Goal: Browse casually: Explore the website without a specific task or goal

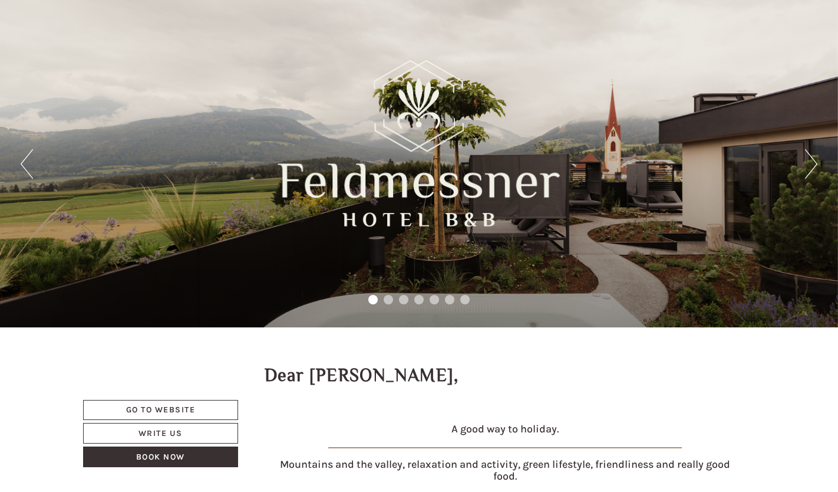
click at [812, 160] on button "Next" at bounding box center [811, 163] width 12 height 29
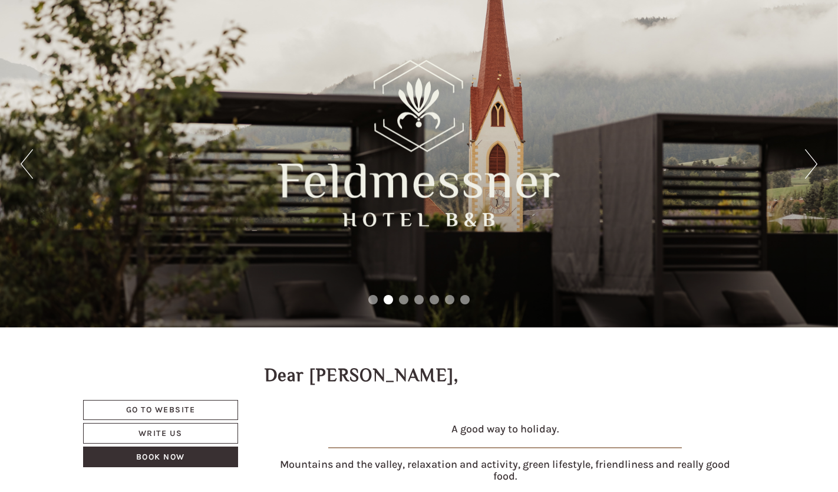
click at [812, 160] on button "Next" at bounding box center [811, 163] width 12 height 29
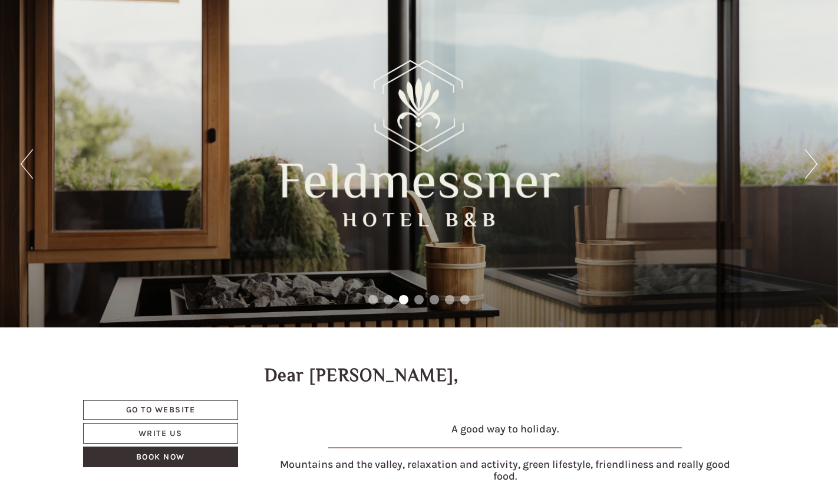
click at [812, 160] on button "Next" at bounding box center [811, 163] width 12 height 29
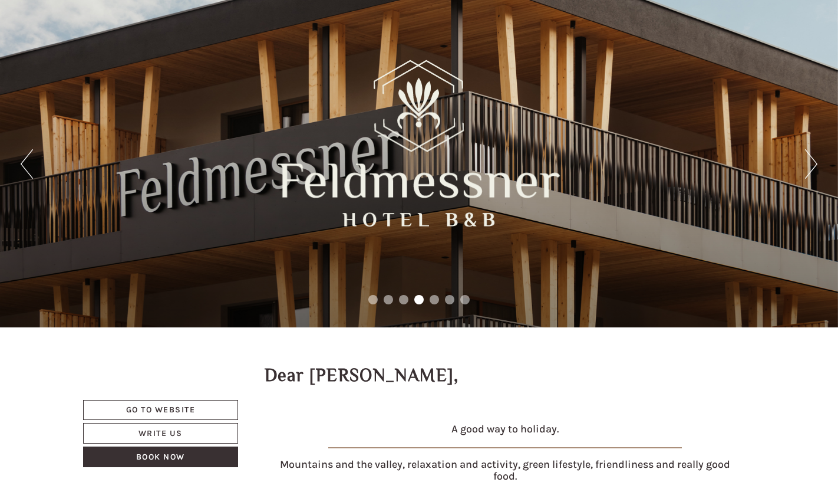
click at [812, 160] on button "Next" at bounding box center [811, 163] width 12 height 29
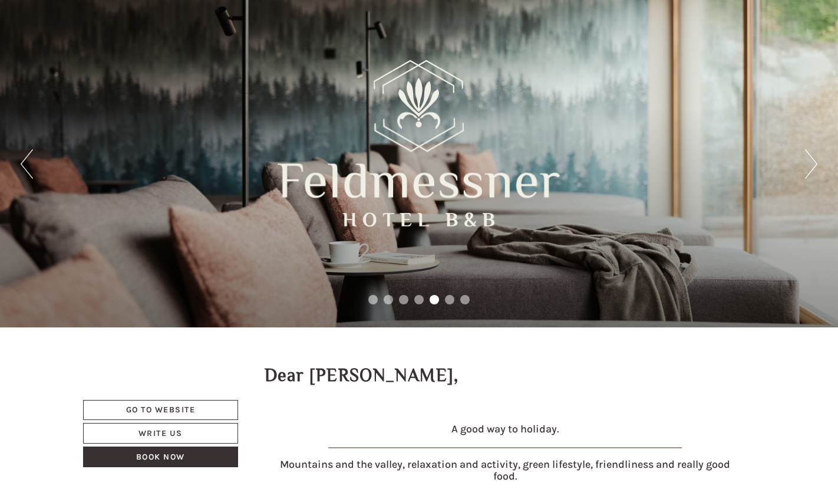
click at [812, 160] on button "Next" at bounding box center [811, 163] width 12 height 29
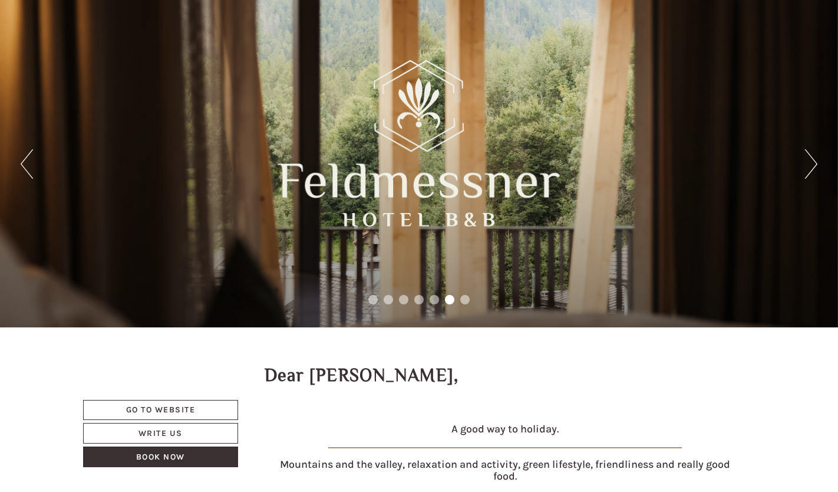
click at [812, 160] on button "Next" at bounding box center [811, 163] width 12 height 29
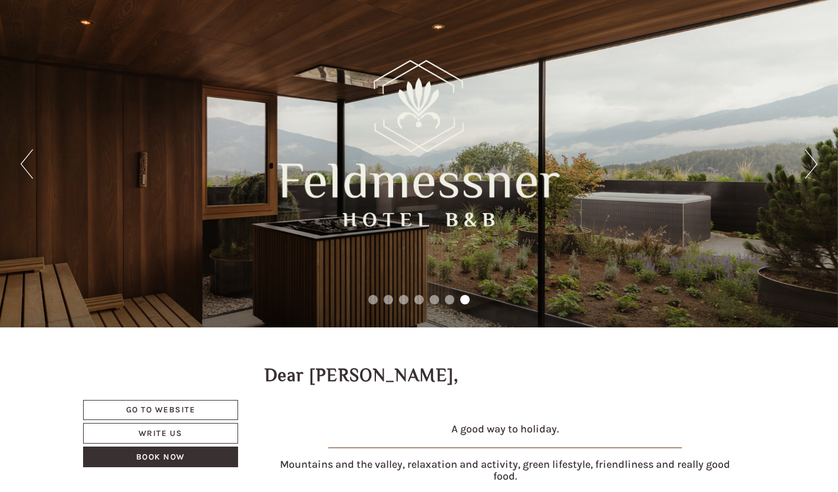
click at [812, 160] on button "Next" at bounding box center [811, 163] width 12 height 29
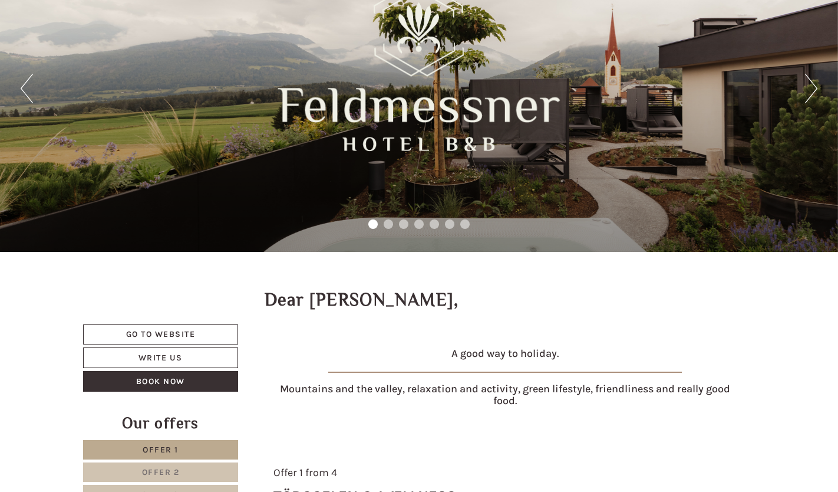
scroll to position [77, 0]
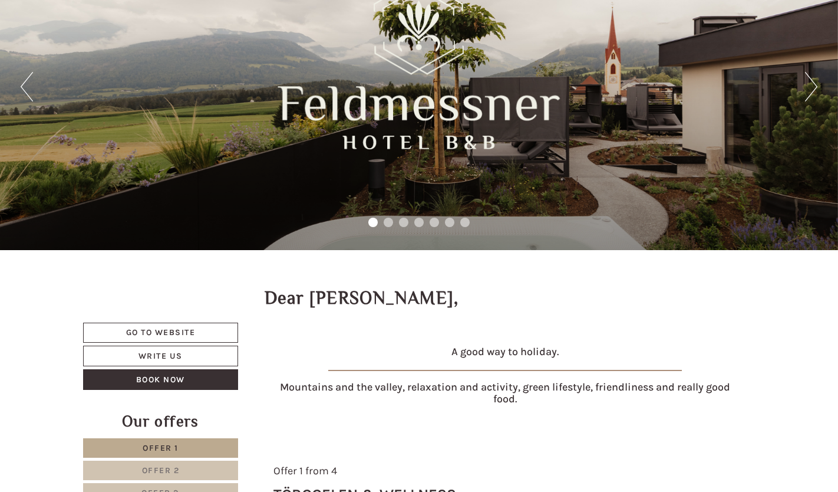
click at [812, 160] on div "Previous Next 1 2 3 4 5 6 7" at bounding box center [419, 86] width 838 height 327
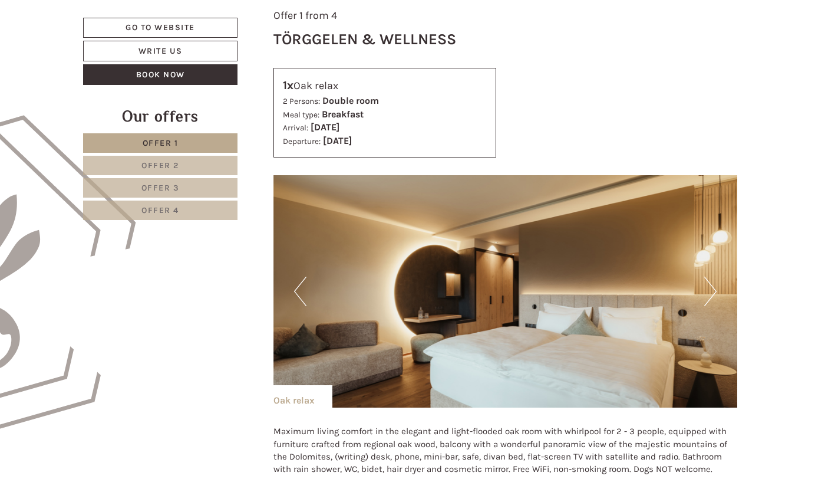
scroll to position [526, 0]
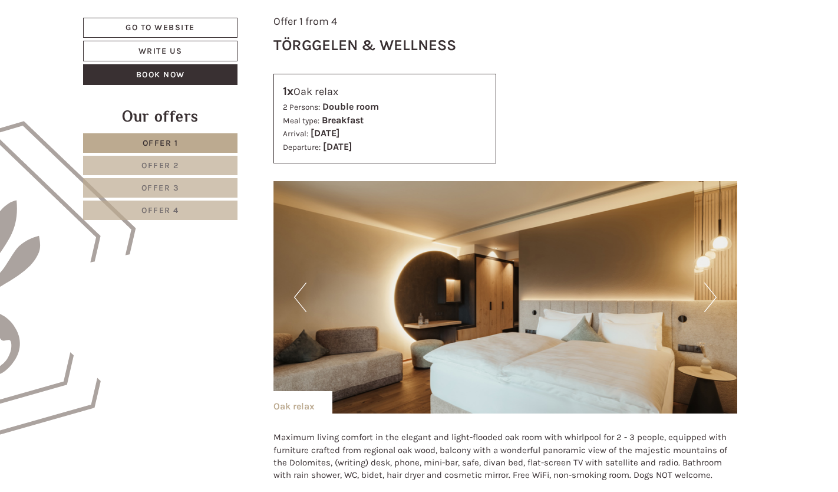
click at [483, 282] on img at bounding box center [506, 297] width 465 height 232
click at [315, 407] on div "Oak relax" at bounding box center [303, 402] width 59 height 22
click at [713, 289] on button "Next" at bounding box center [710, 296] width 12 height 29
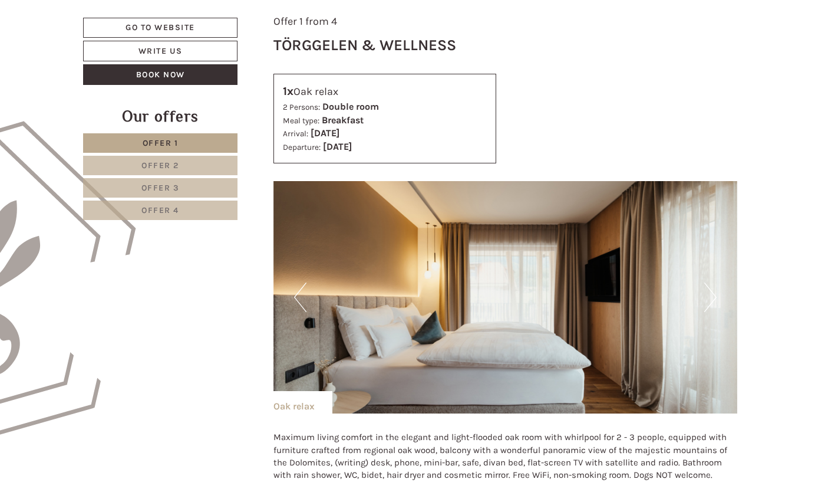
click at [713, 289] on button "Next" at bounding box center [710, 296] width 12 height 29
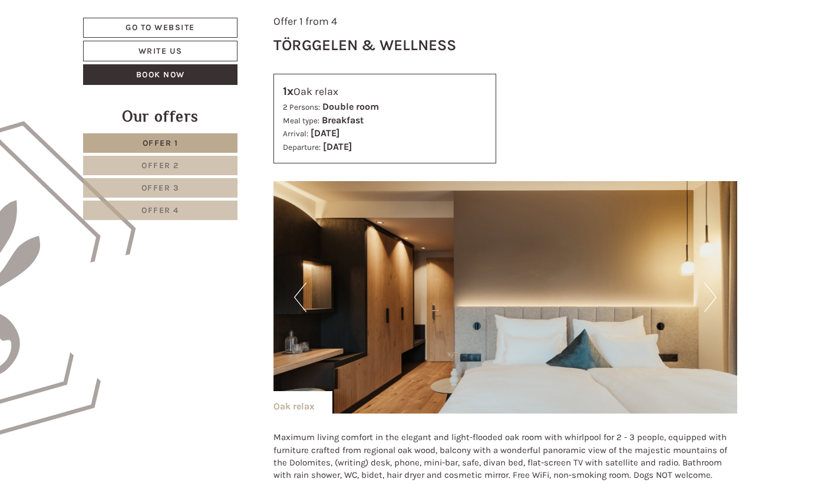
click at [713, 289] on button "Next" at bounding box center [710, 296] width 12 height 29
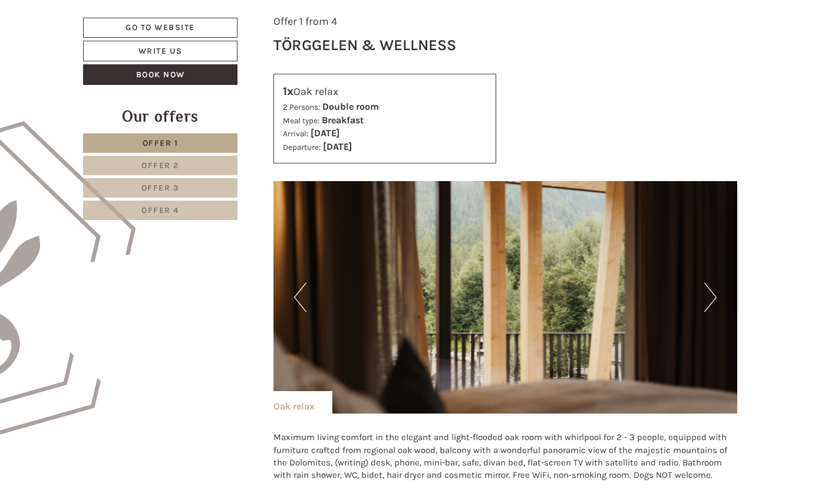
click at [713, 289] on button "Next" at bounding box center [710, 296] width 12 height 29
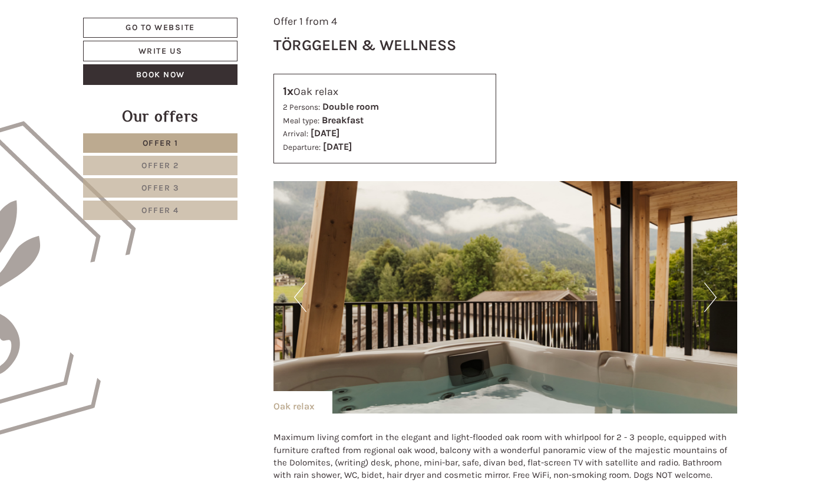
click at [713, 289] on button "Next" at bounding box center [710, 296] width 12 height 29
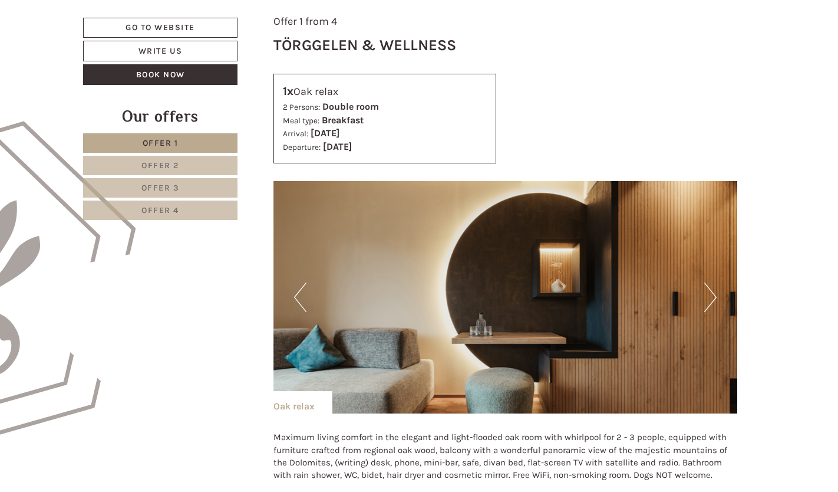
click at [713, 289] on button "Next" at bounding box center [710, 296] width 12 height 29
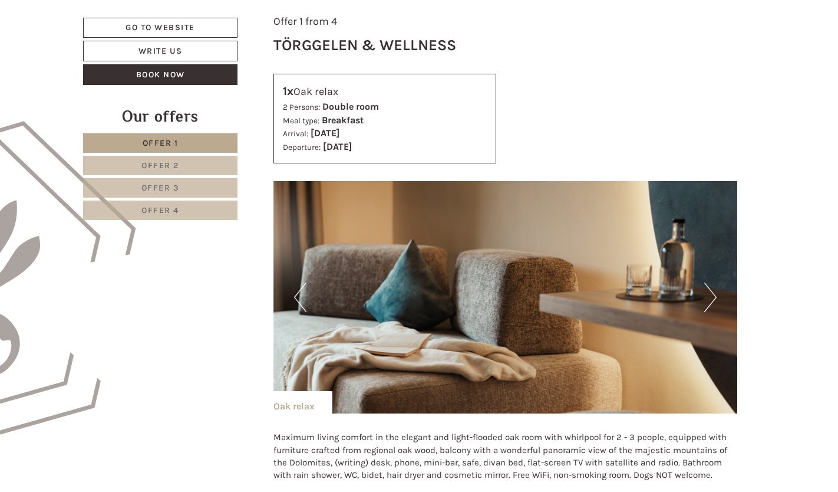
click at [713, 289] on button "Next" at bounding box center [710, 296] width 12 height 29
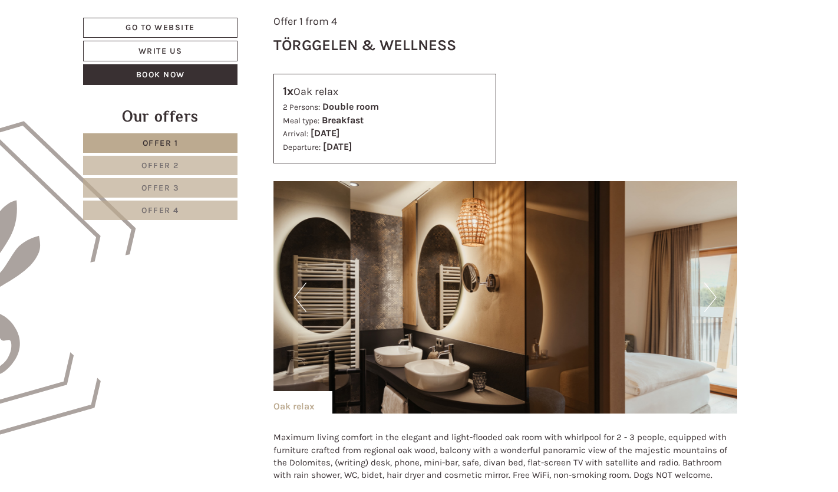
click at [713, 289] on button "Next" at bounding box center [710, 296] width 12 height 29
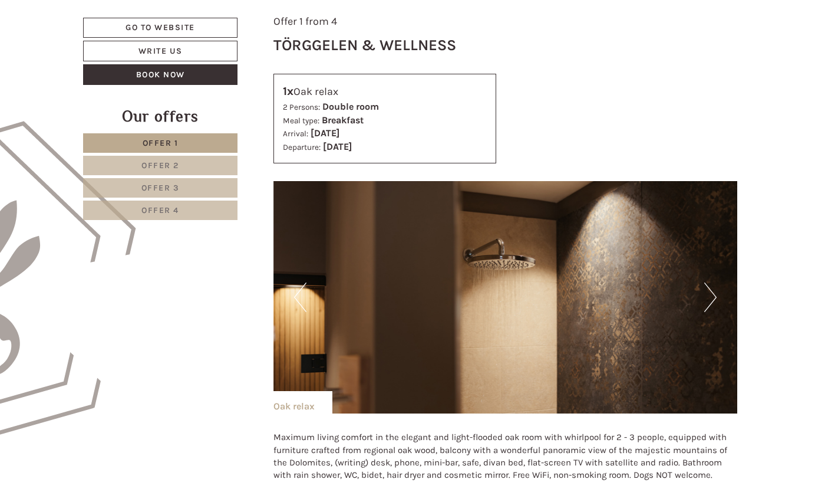
click at [713, 289] on button "Next" at bounding box center [710, 296] width 12 height 29
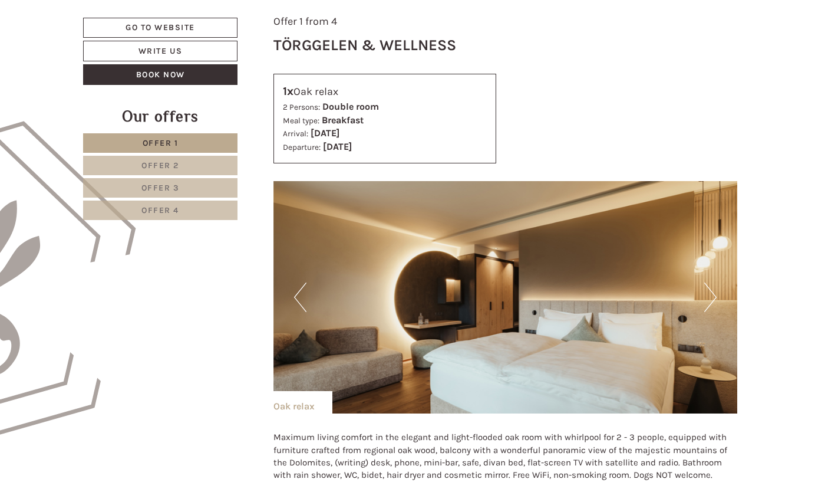
click at [713, 289] on button "Next" at bounding box center [710, 296] width 12 height 29
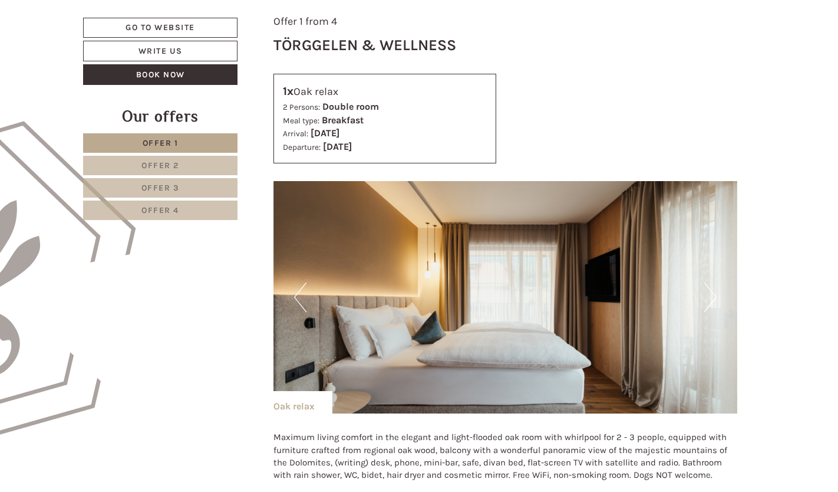
click at [713, 289] on button "Next" at bounding box center [710, 296] width 12 height 29
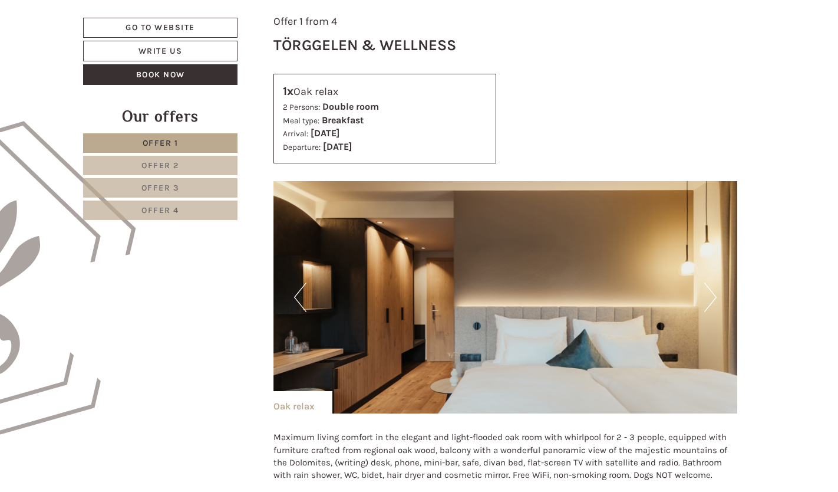
drag, startPoint x: 713, startPoint y: 289, endPoint x: 740, endPoint y: 134, distance: 157.5
click at [740, 134] on div "1x Oak relax 2 Persons: Double room Meal type: Breakfast Arrival: [DATE] Depart…" at bounding box center [506, 119] width 482 height 90
click at [712, 303] on button "Next" at bounding box center [710, 296] width 12 height 29
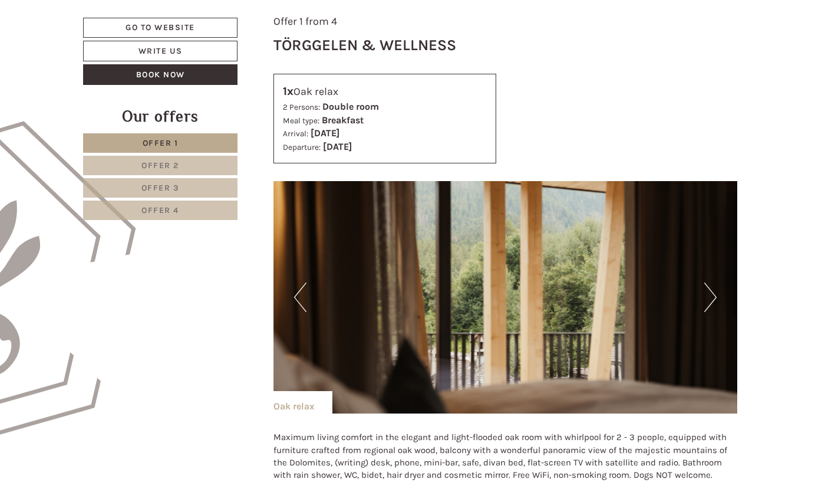
click at [712, 303] on button "Next" at bounding box center [710, 296] width 12 height 29
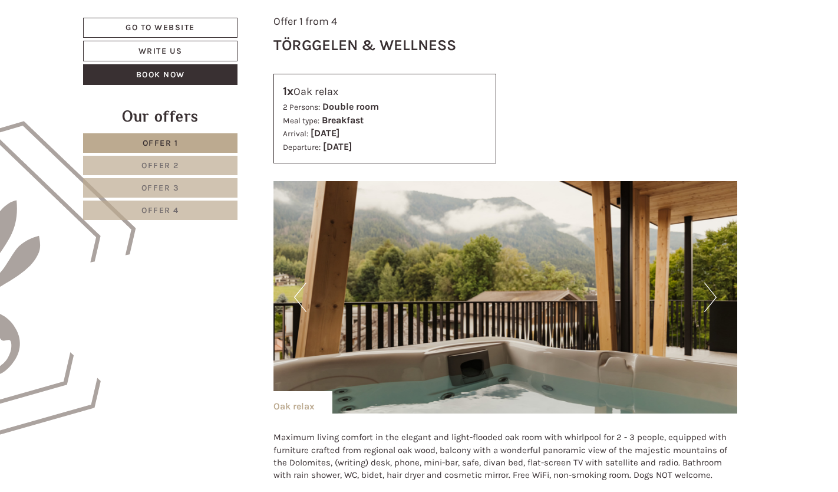
click at [712, 303] on button "Next" at bounding box center [710, 296] width 12 height 29
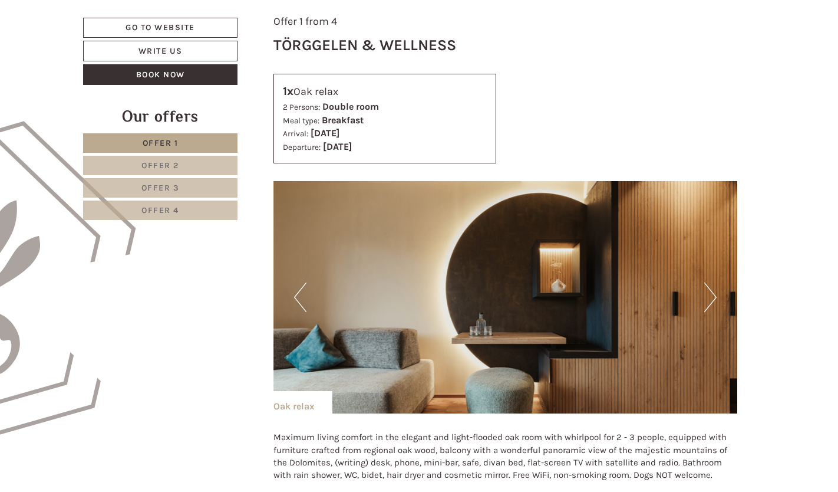
click at [712, 303] on button "Next" at bounding box center [710, 296] width 12 height 29
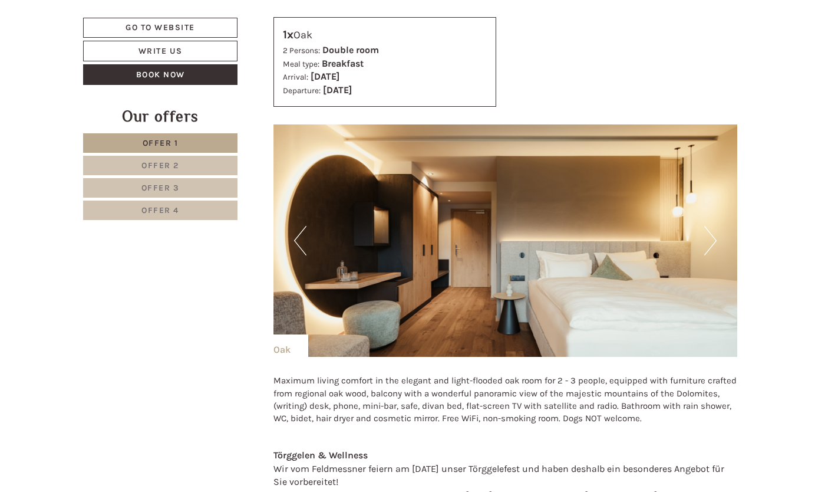
scroll to position [1536, 0]
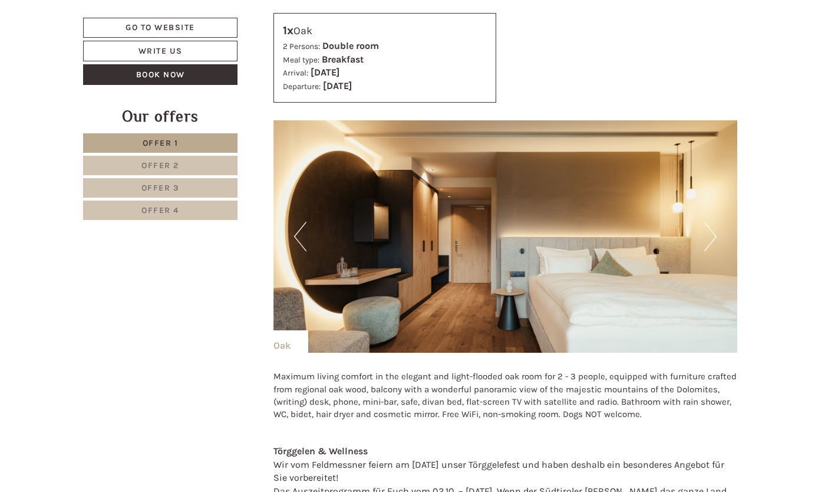
click at [713, 233] on button "Next" at bounding box center [710, 236] width 12 height 29
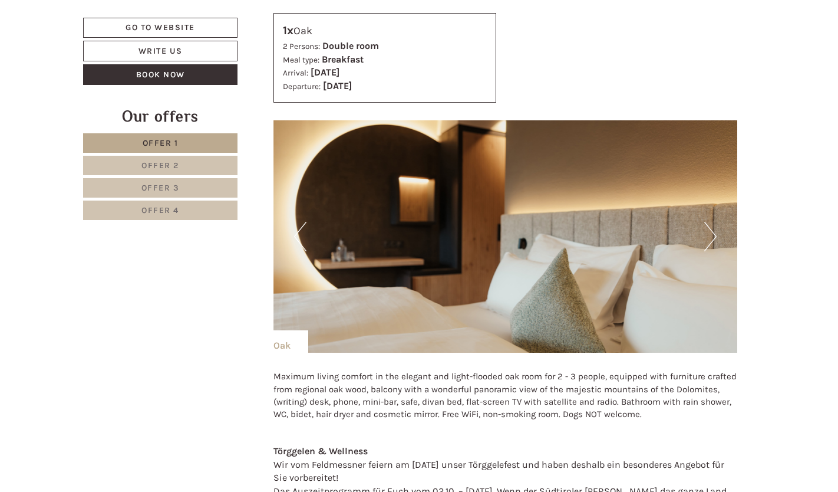
click at [713, 233] on button "Next" at bounding box center [710, 236] width 12 height 29
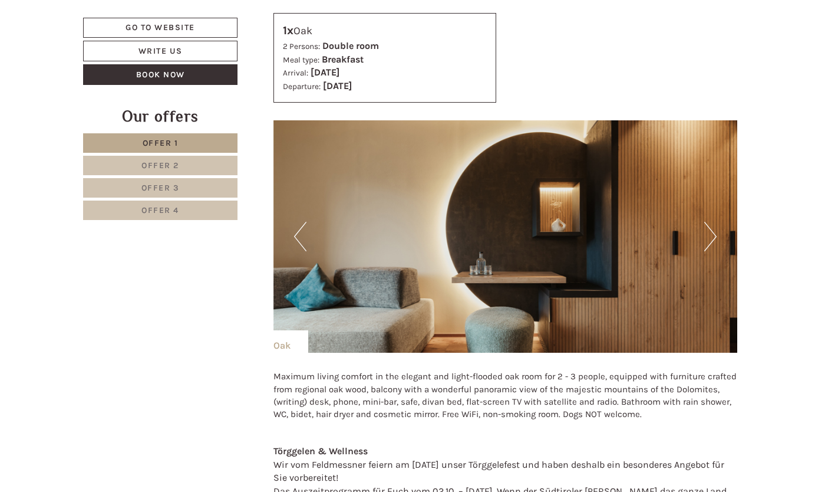
click at [713, 233] on button "Next" at bounding box center [710, 236] width 12 height 29
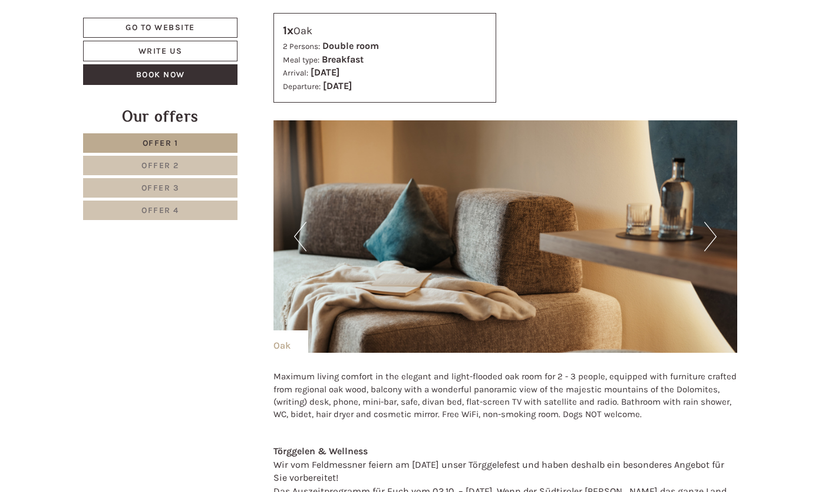
click at [713, 233] on button "Next" at bounding box center [710, 236] width 12 height 29
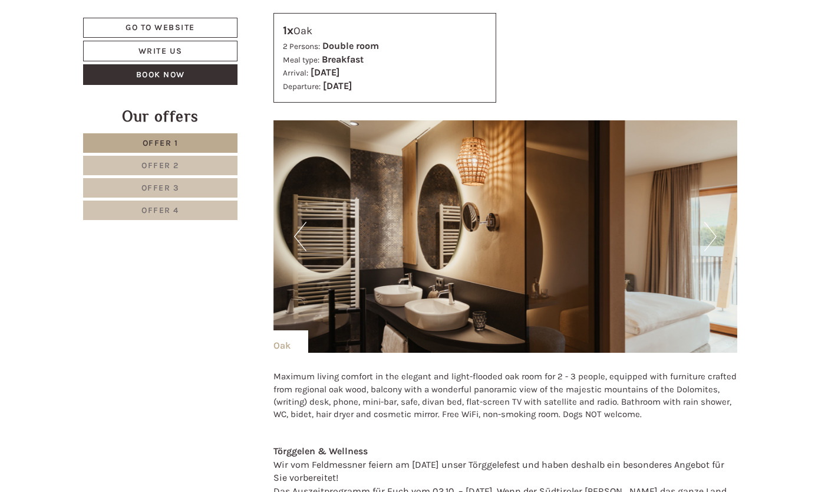
click at [713, 233] on button "Next" at bounding box center [710, 236] width 12 height 29
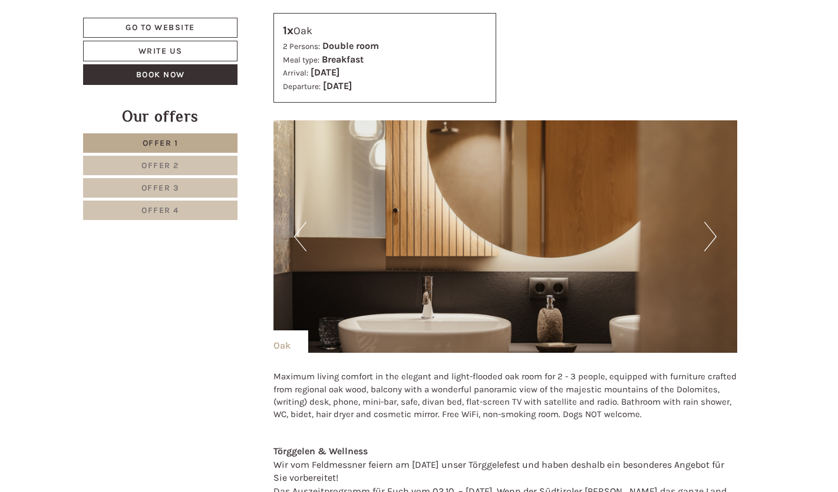
click at [713, 233] on button "Next" at bounding box center [710, 236] width 12 height 29
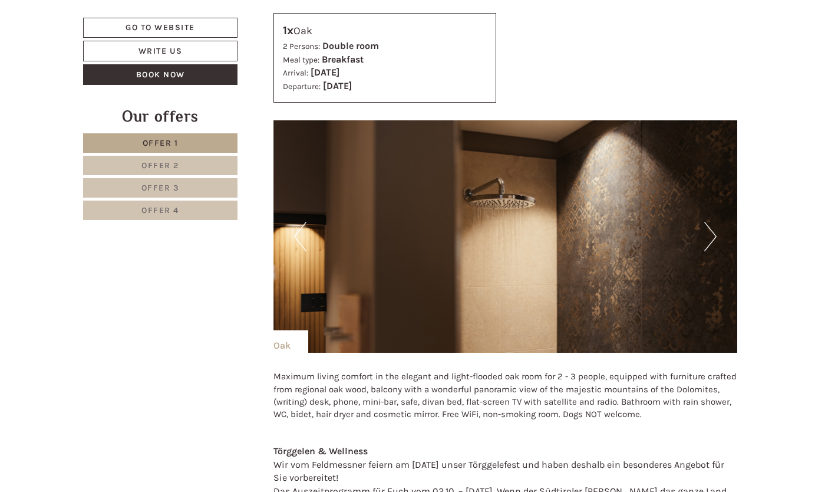
click at [713, 233] on button "Next" at bounding box center [710, 236] width 12 height 29
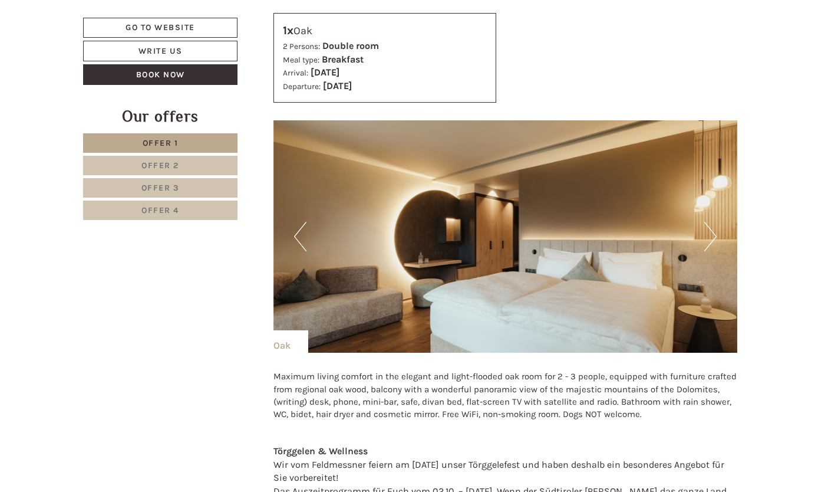
click at [713, 233] on button "Next" at bounding box center [710, 236] width 12 height 29
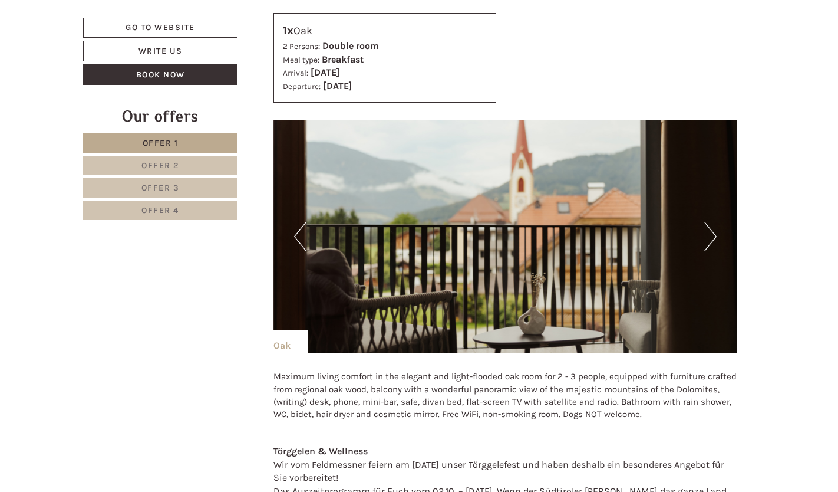
click at [713, 233] on button "Next" at bounding box center [710, 236] width 12 height 29
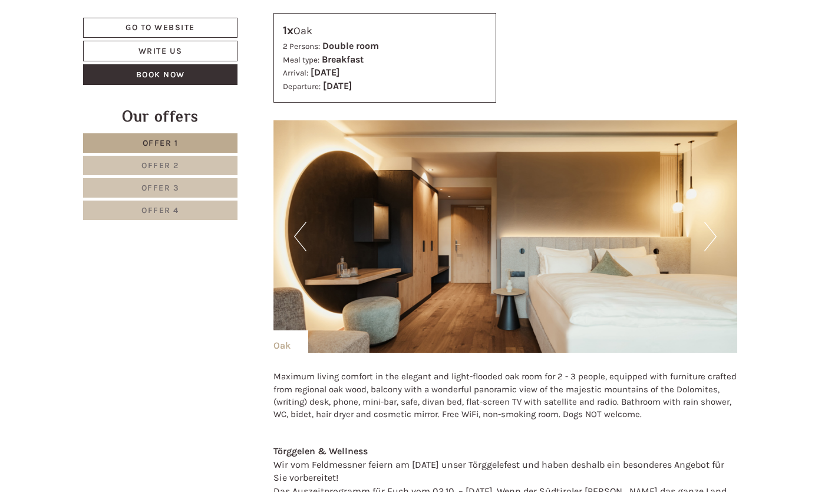
click at [713, 233] on button "Next" at bounding box center [710, 236] width 12 height 29
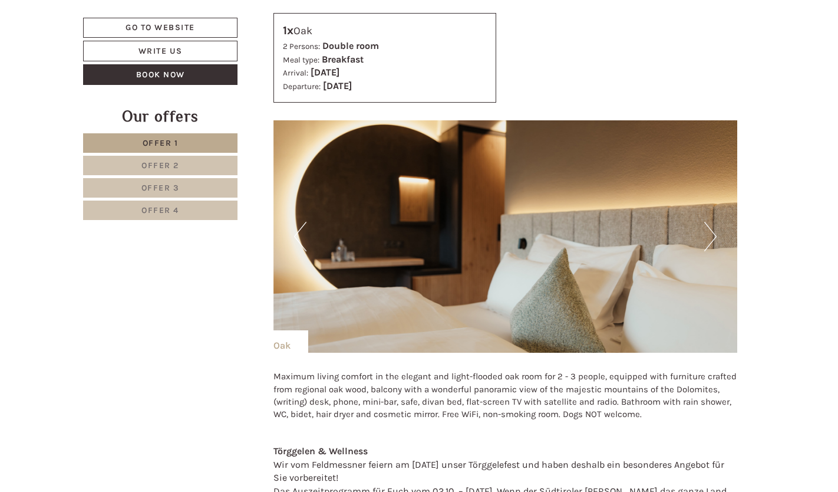
click at [713, 233] on button "Next" at bounding box center [710, 236] width 12 height 29
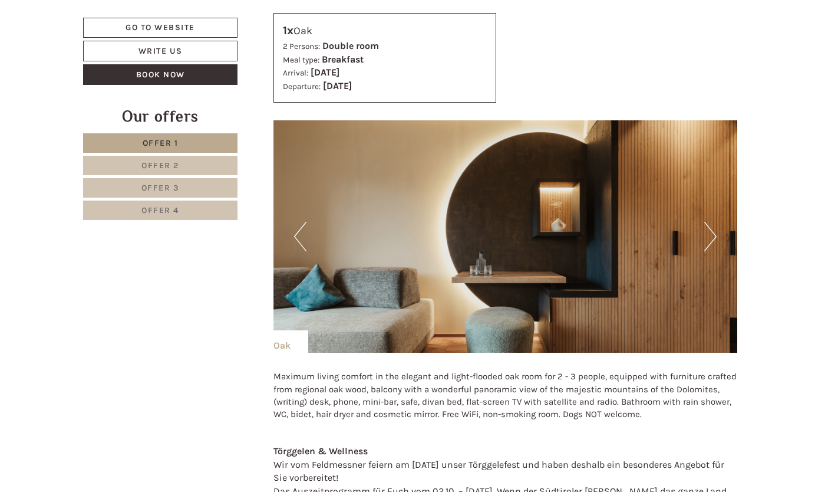
click at [713, 233] on button "Next" at bounding box center [710, 236] width 12 height 29
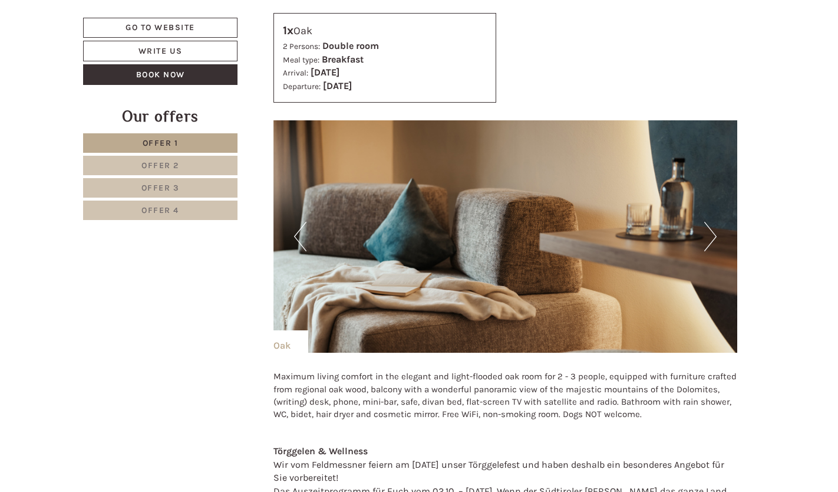
click at [713, 233] on button "Next" at bounding box center [710, 236] width 12 height 29
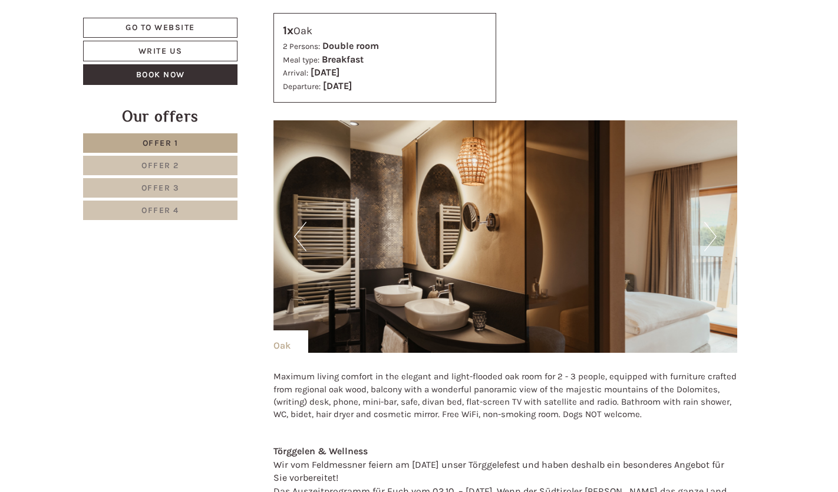
click at [713, 233] on button "Next" at bounding box center [710, 236] width 12 height 29
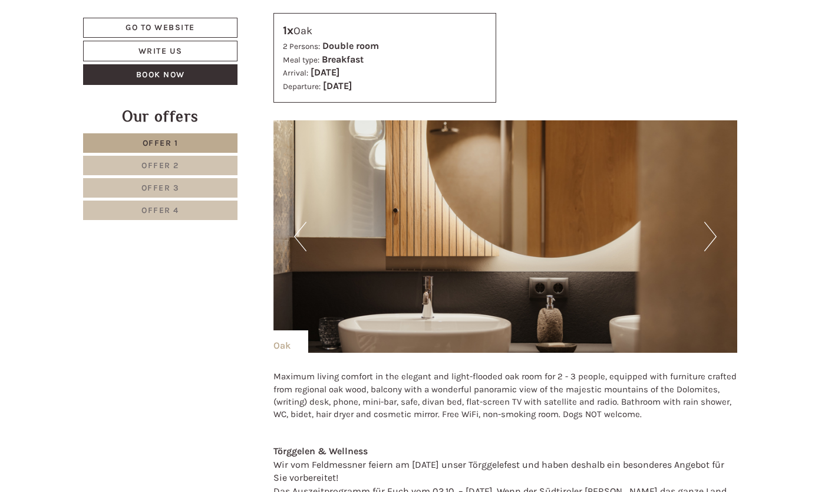
click at [713, 233] on button "Next" at bounding box center [710, 236] width 12 height 29
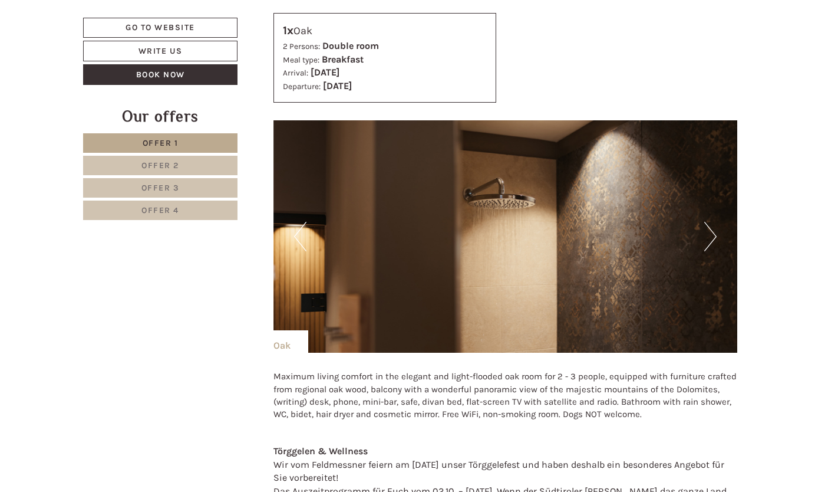
click at [713, 233] on button "Next" at bounding box center [710, 236] width 12 height 29
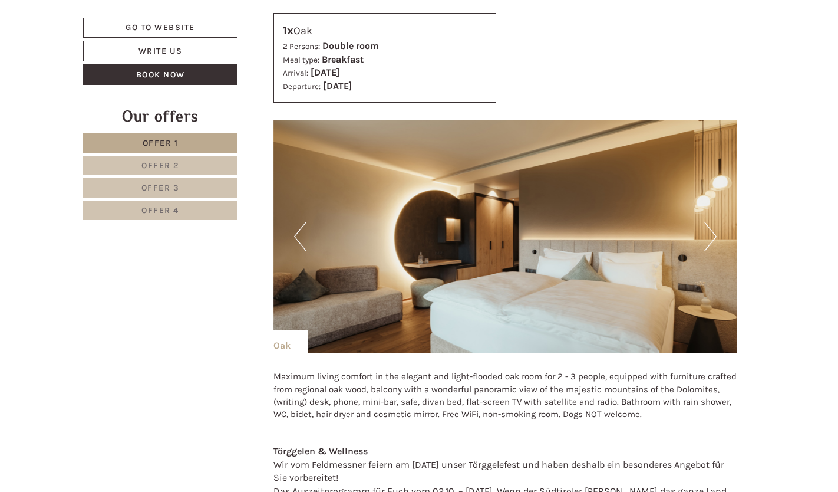
click at [713, 233] on button "Next" at bounding box center [710, 236] width 12 height 29
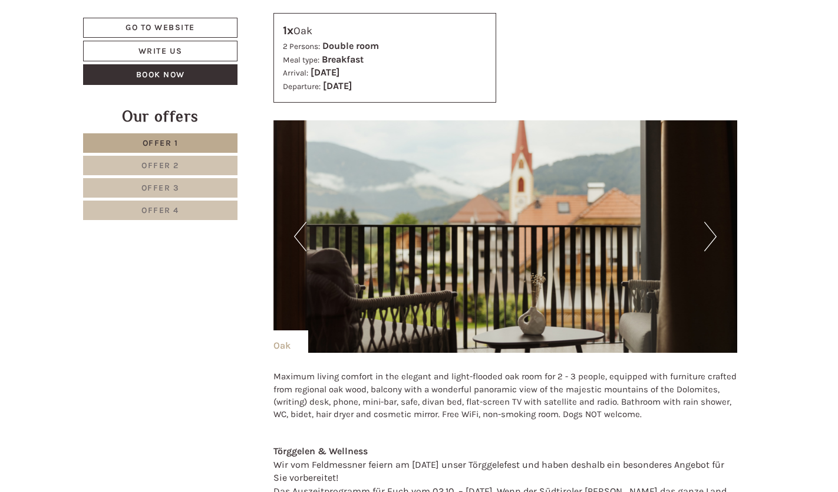
click at [644, 248] on img at bounding box center [506, 236] width 465 height 232
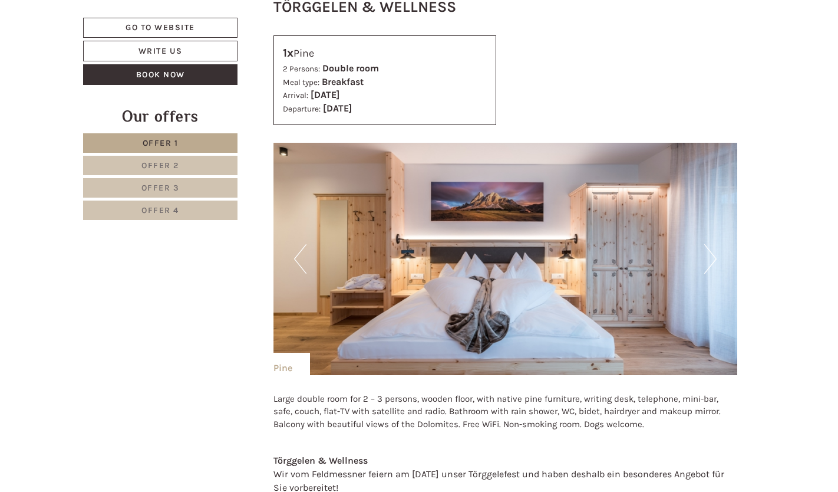
scroll to position [2495, 0]
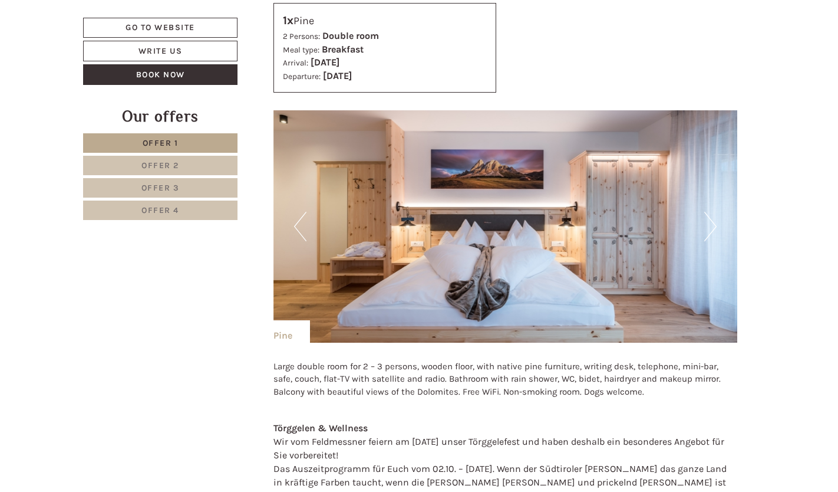
click at [708, 226] on button "Next" at bounding box center [710, 226] width 12 height 29
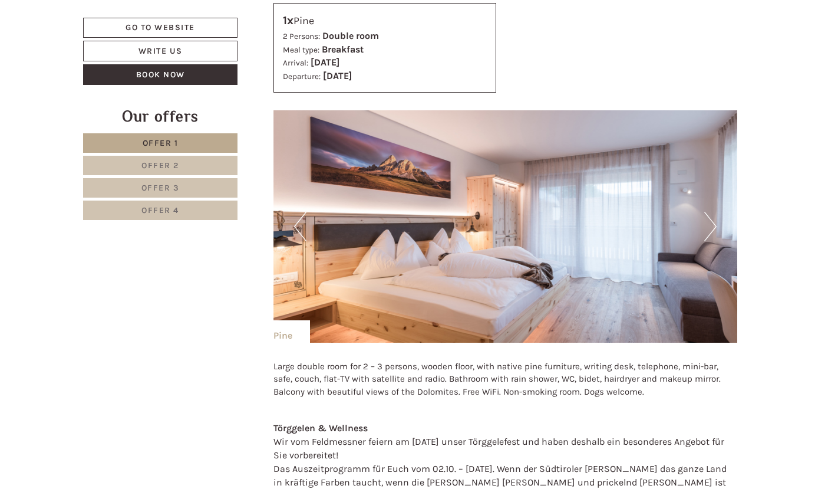
click at [708, 226] on button "Next" at bounding box center [710, 226] width 12 height 29
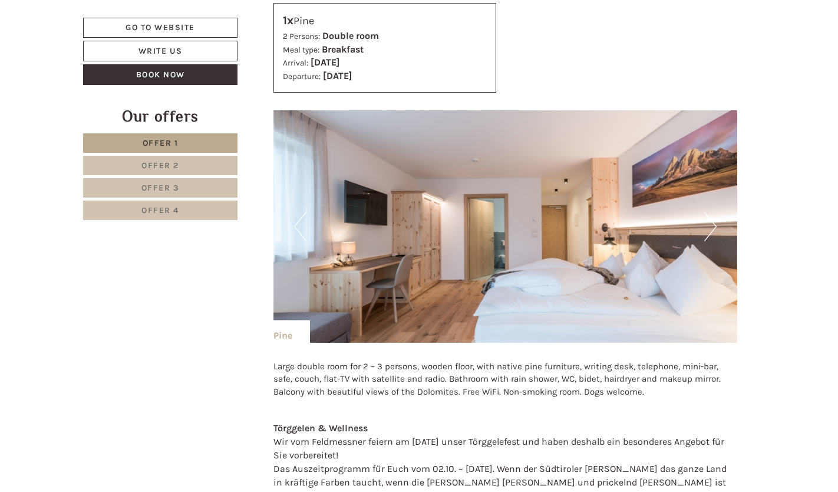
click at [708, 226] on button "Next" at bounding box center [710, 226] width 12 height 29
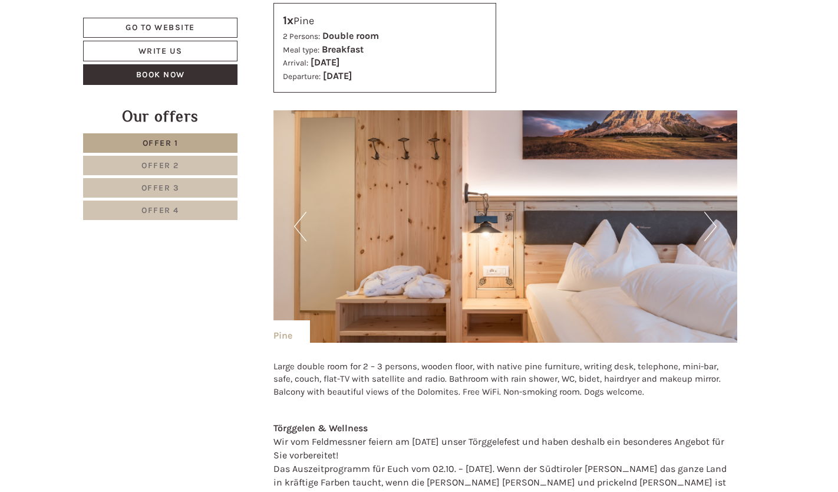
click at [708, 226] on button "Next" at bounding box center [710, 226] width 12 height 29
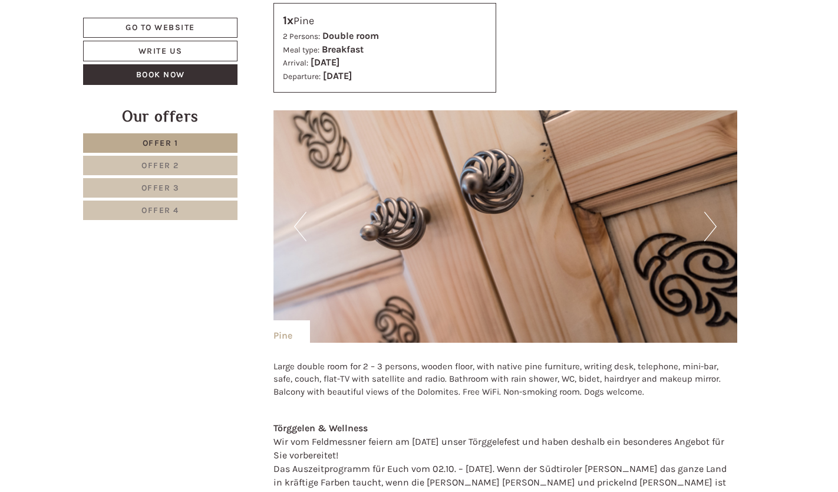
click at [708, 226] on button "Next" at bounding box center [710, 226] width 12 height 29
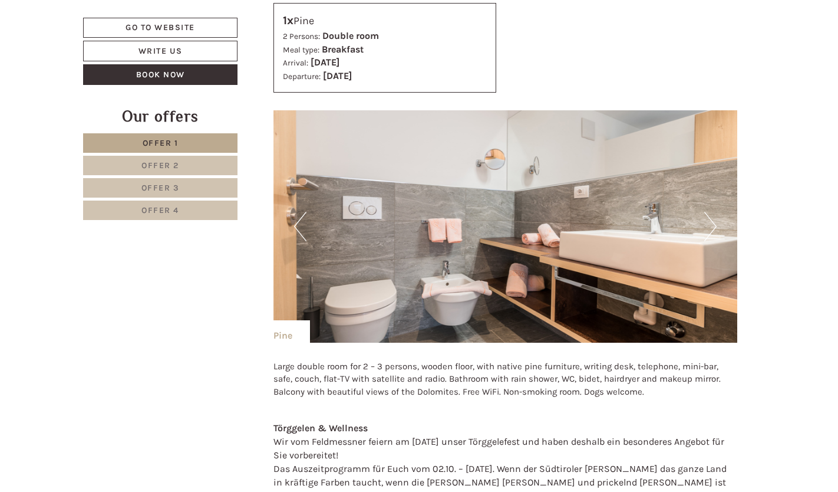
click at [708, 226] on button "Next" at bounding box center [710, 226] width 12 height 29
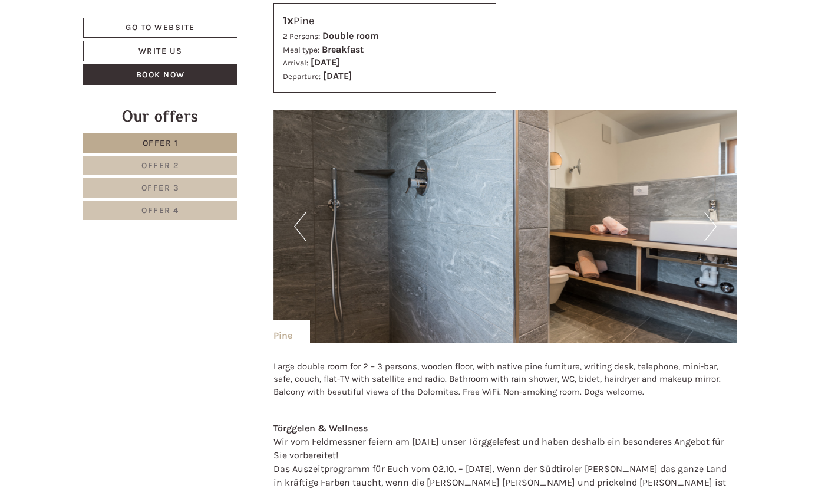
click at [708, 226] on button "Next" at bounding box center [710, 226] width 12 height 29
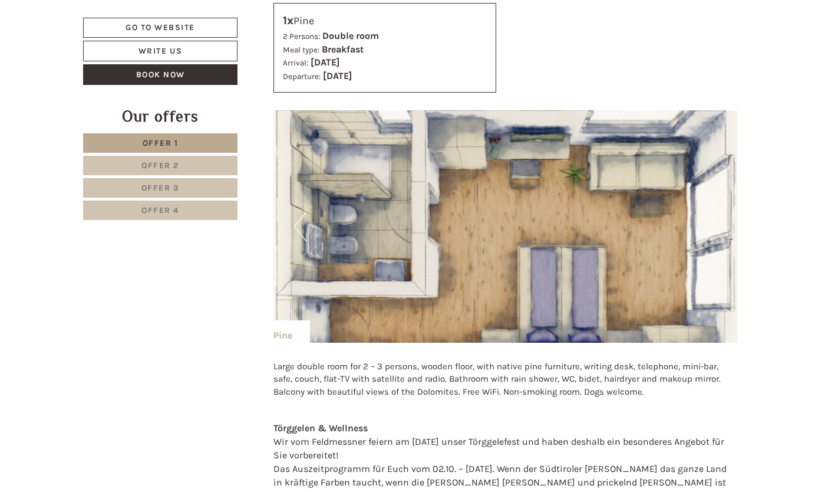
click at [708, 226] on button "Next" at bounding box center [710, 226] width 12 height 29
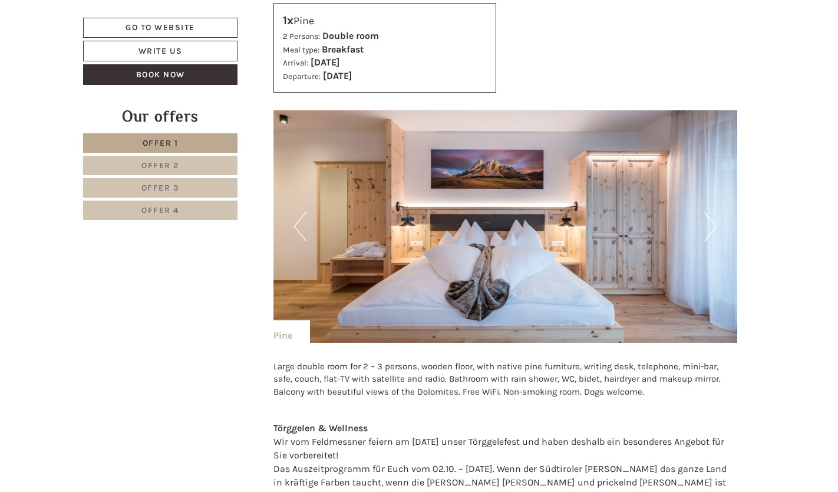
click at [708, 226] on button "Next" at bounding box center [710, 226] width 12 height 29
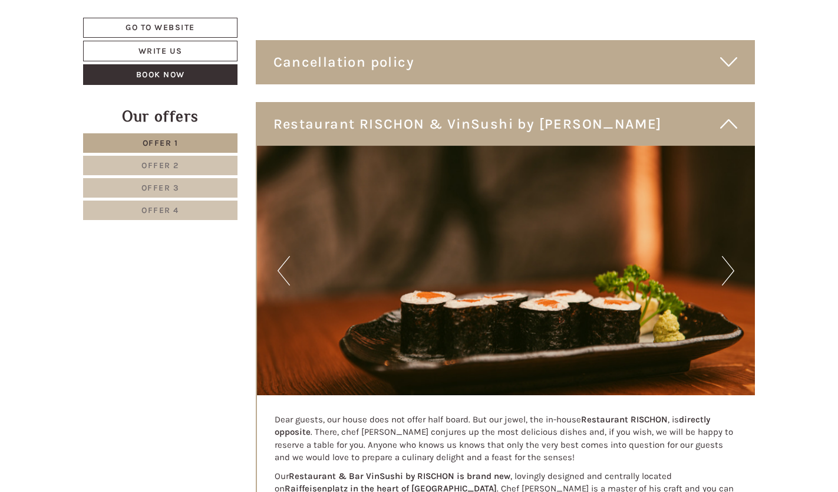
scroll to position [3563, 0]
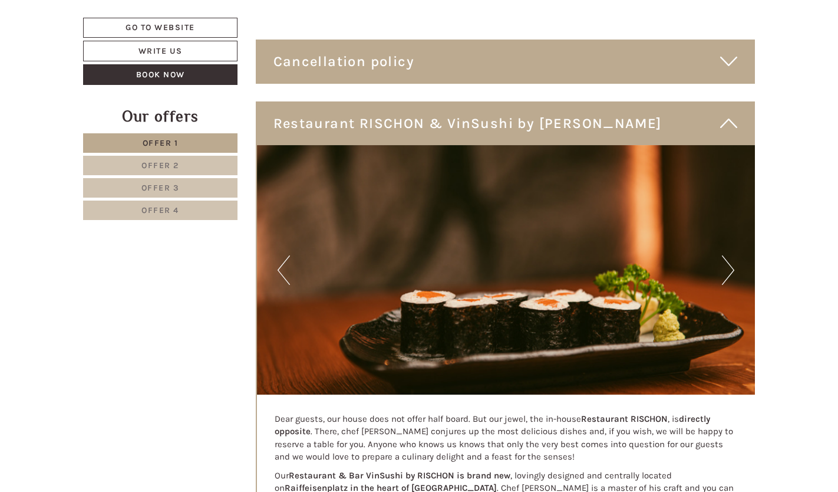
click at [730, 265] on button "Next" at bounding box center [728, 269] width 12 height 29
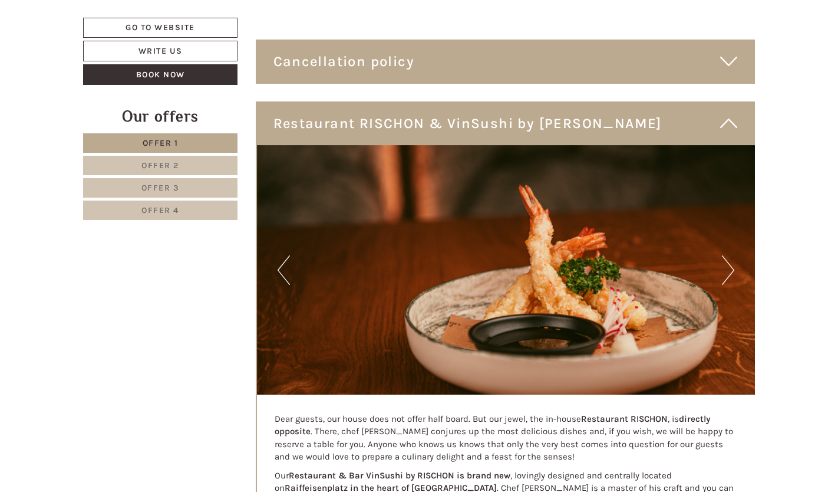
click at [730, 265] on button "Next" at bounding box center [728, 269] width 12 height 29
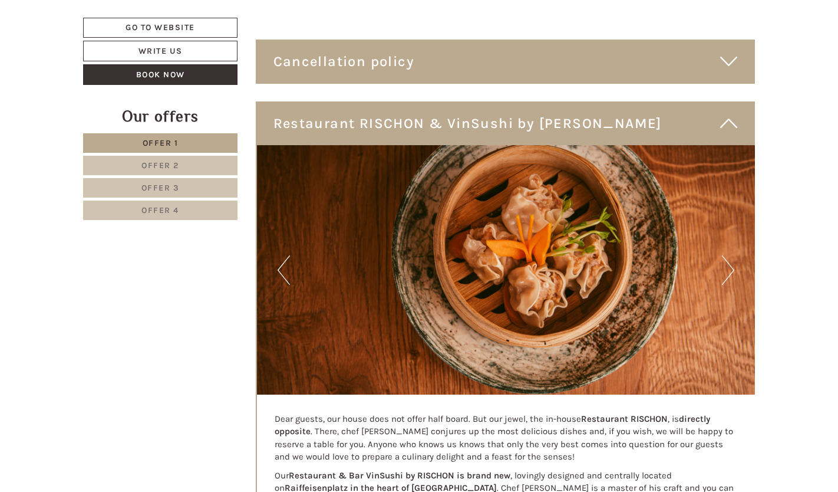
click at [730, 265] on button "Next" at bounding box center [728, 269] width 12 height 29
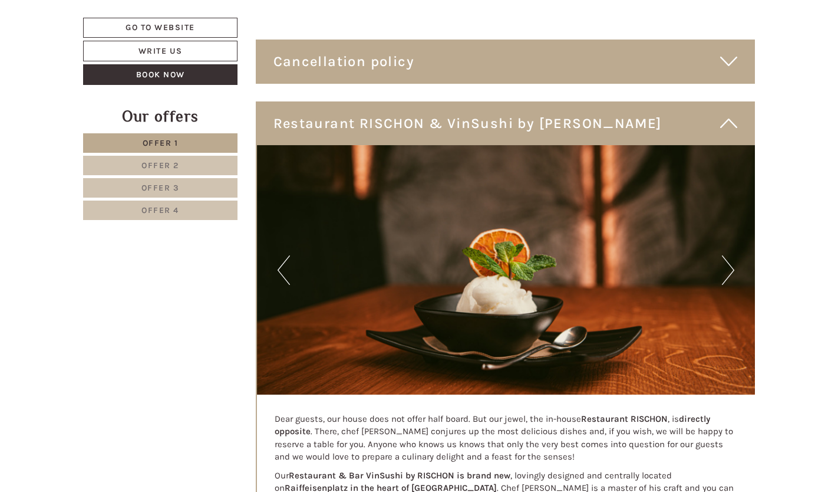
click at [730, 265] on button "Next" at bounding box center [728, 269] width 12 height 29
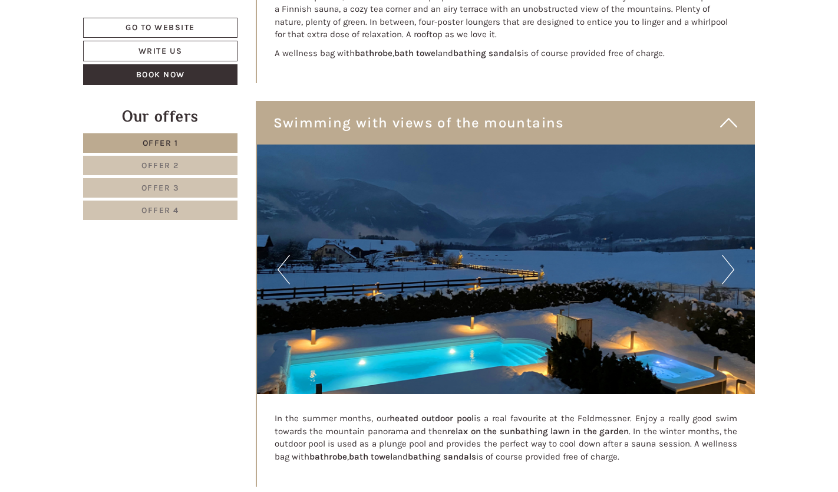
scroll to position [5123, 0]
click at [614, 284] on img at bounding box center [506, 268] width 499 height 249
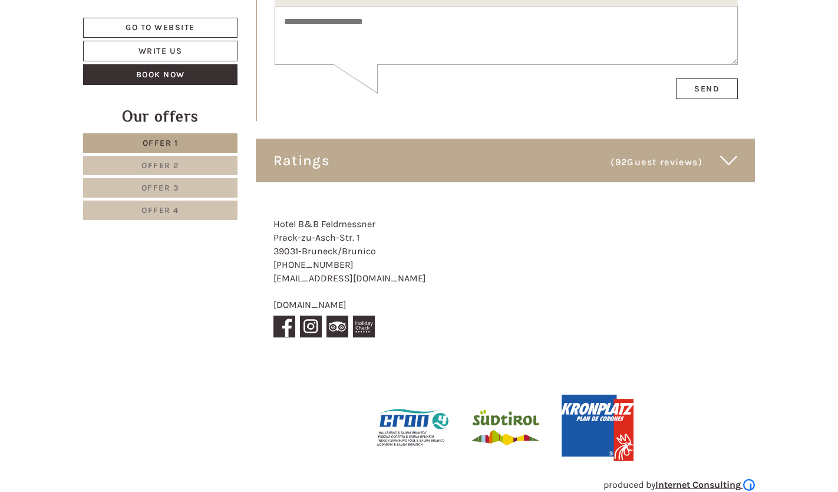
scroll to position [6955, 0]
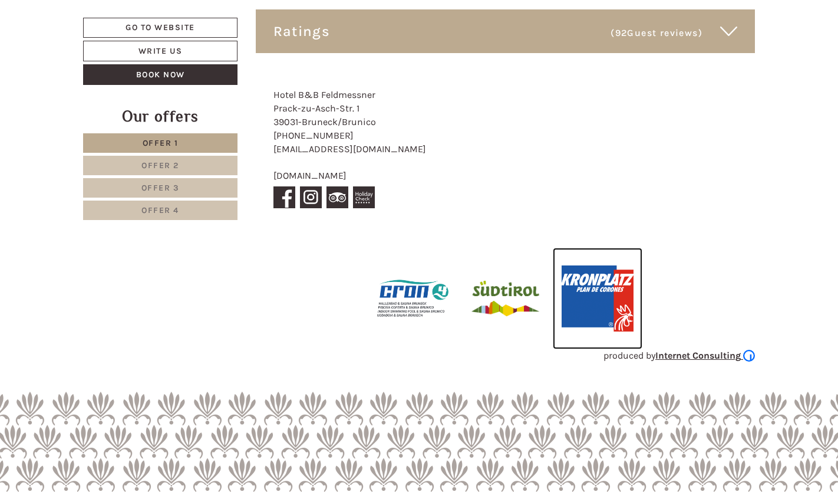
click at [614, 284] on img at bounding box center [598, 298] width 90 height 101
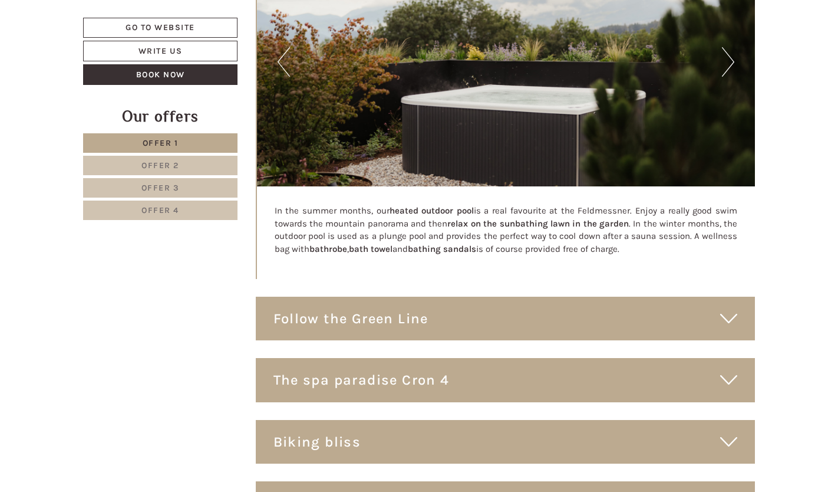
scroll to position [5327, 0]
